Goal: Transaction & Acquisition: Purchase product/service

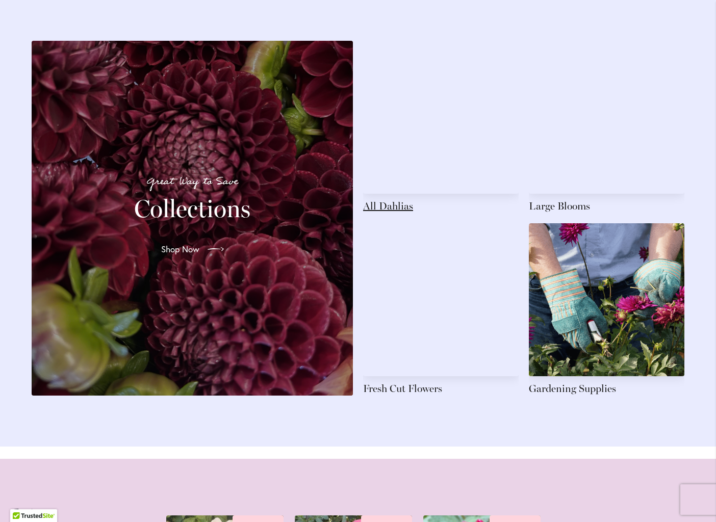
scroll to position [1459, 0]
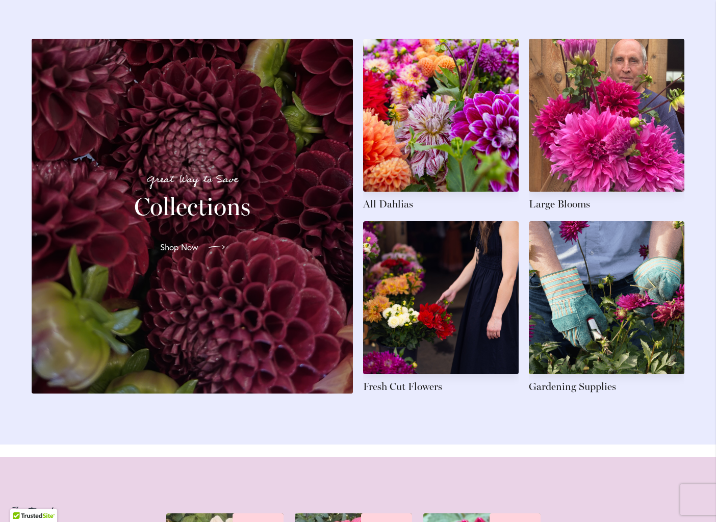
click at [178, 246] on span "Shop Now" at bounding box center [179, 247] width 38 height 12
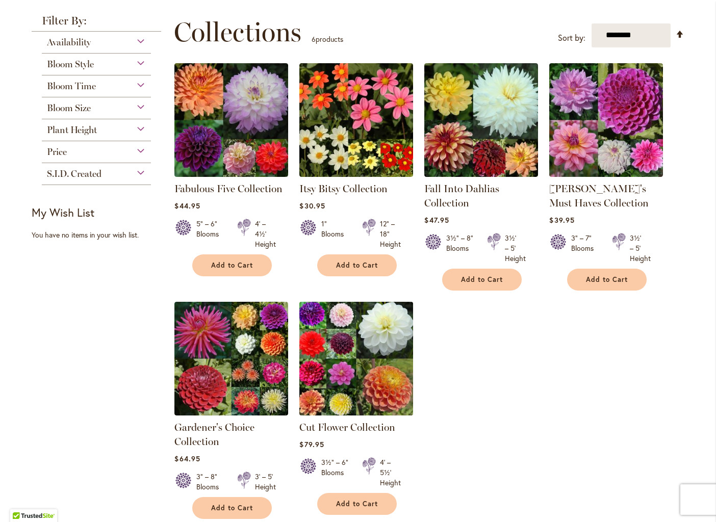
scroll to position [135, 0]
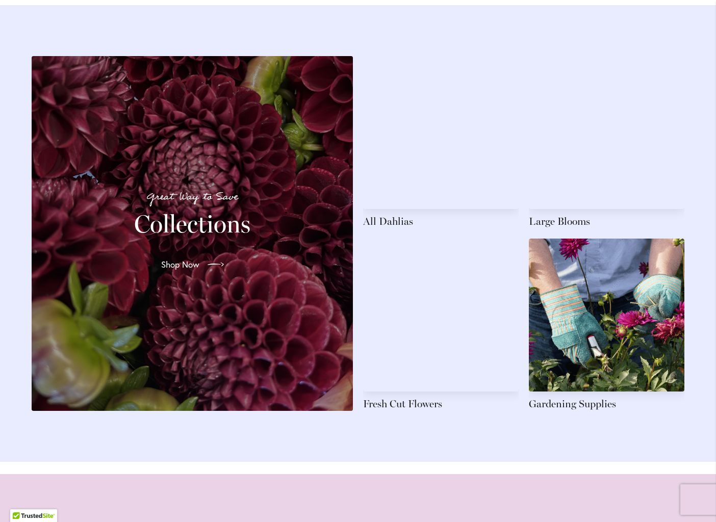
scroll to position [1431, 0]
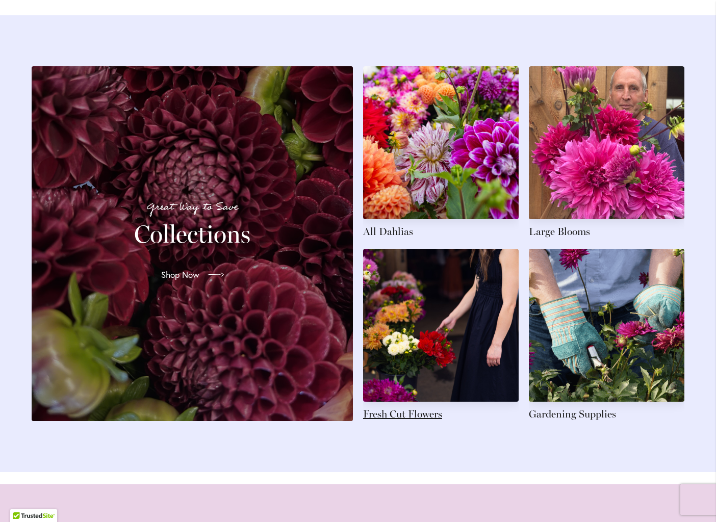
click at [429, 402] on link at bounding box center [441, 335] width 156 height 172
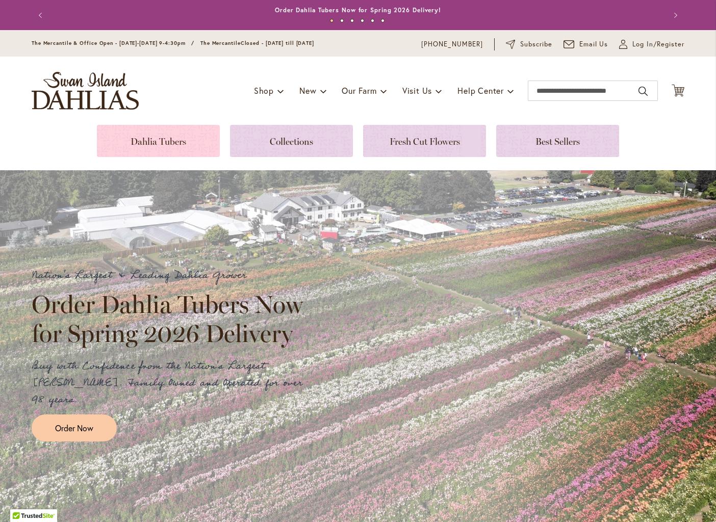
click at [174, 156] on link at bounding box center [158, 141] width 123 height 32
